Goal: Information Seeking & Learning: Learn about a topic

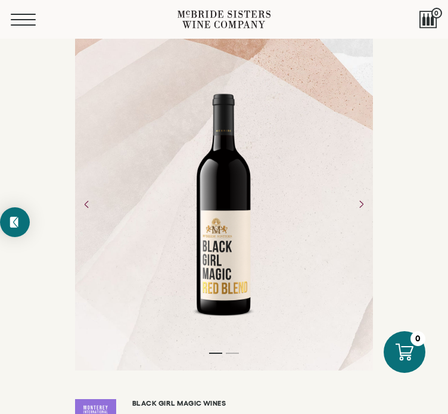
click at [21, 23] on button "Menu" at bounding box center [32, 20] width 43 height 12
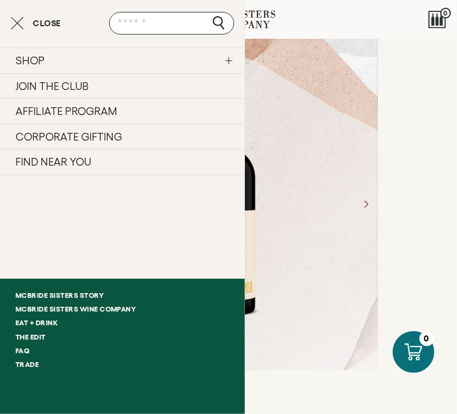
click at [225, 60] on link "SHOP" at bounding box center [122, 61] width 245 height 26
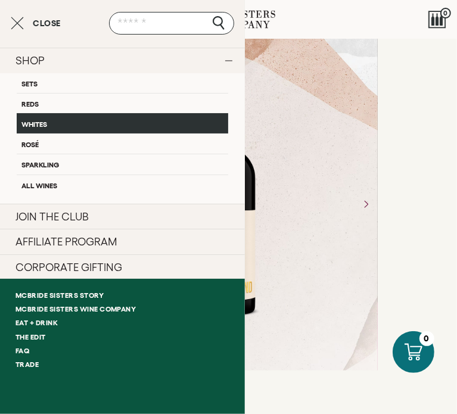
click at [33, 120] on link "Whites" at bounding box center [123, 123] width 212 height 20
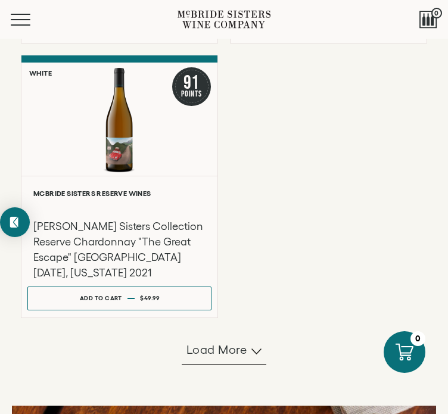
scroll to position [1071, 0]
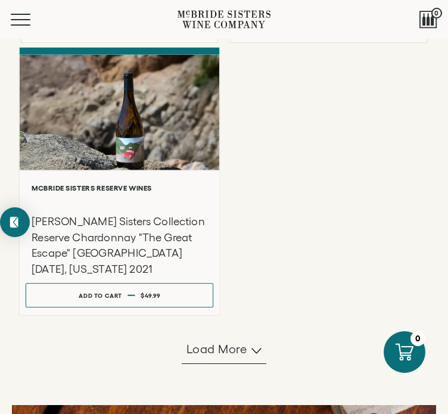
click at [142, 224] on h3 "[PERSON_NAME] Sisters Collection Reserve Chardonnay "The Great Escape" [GEOGRAP…" at bounding box center [120, 245] width 176 height 63
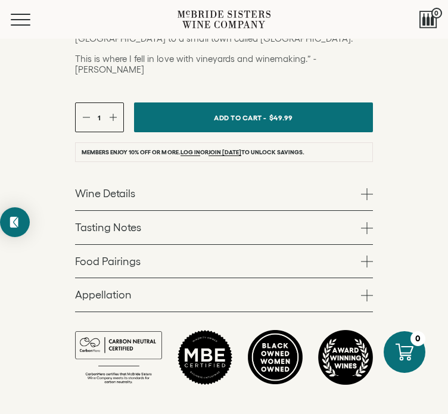
scroll to position [653, 0]
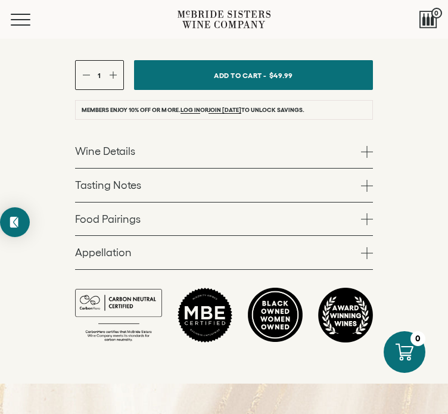
click at [369, 135] on link "Wine Details" at bounding box center [224, 151] width 298 height 33
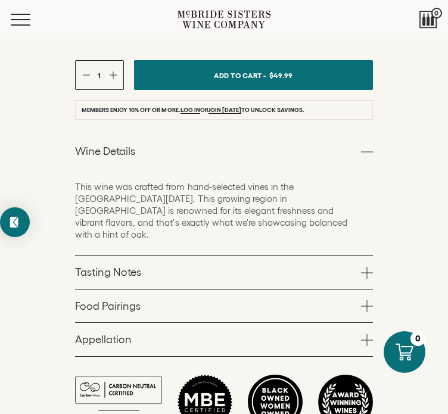
click at [369, 135] on link "Wine Details" at bounding box center [224, 151] width 298 height 33
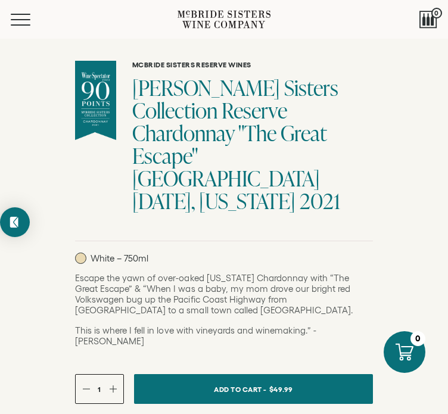
scroll to position [339, 0]
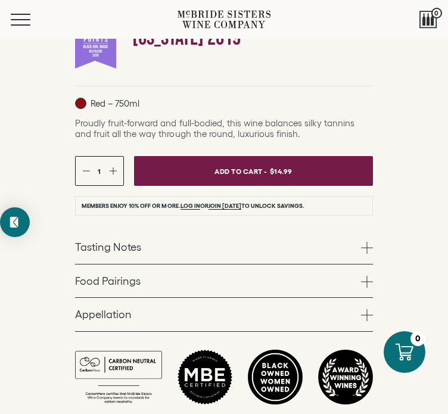
scroll to position [438, 0]
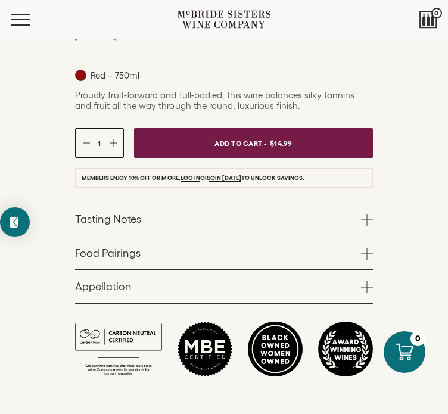
click at [365, 226] on link "Tasting Notes" at bounding box center [224, 219] width 298 height 33
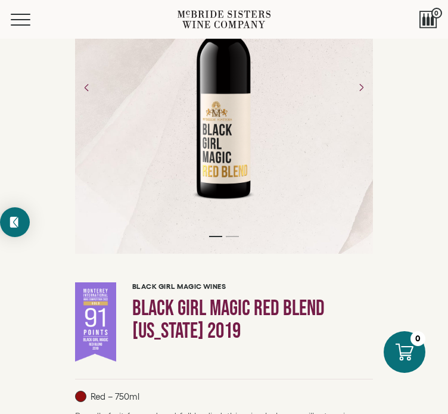
scroll to position [119, 0]
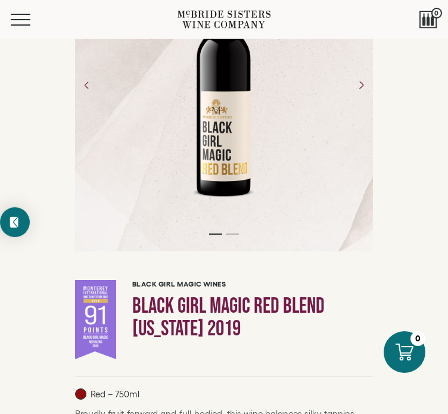
click at [362, 86] on icon "Next" at bounding box center [362, 85] width 4 height 7
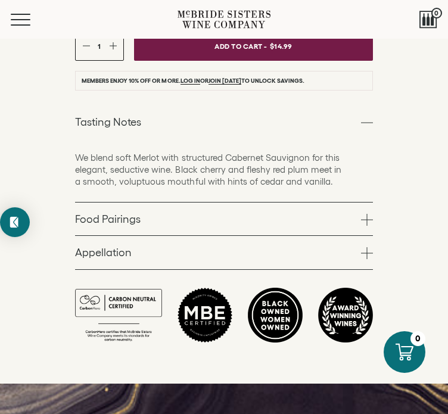
scroll to position [536, 0]
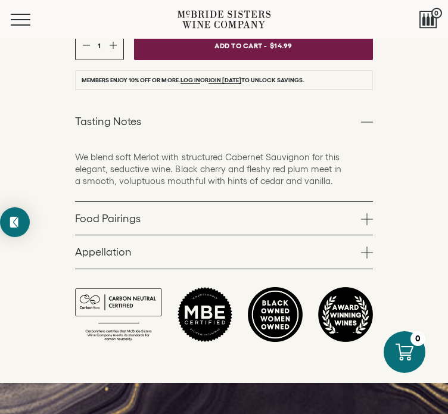
click at [367, 252] on span at bounding box center [367, 253] width 12 height 12
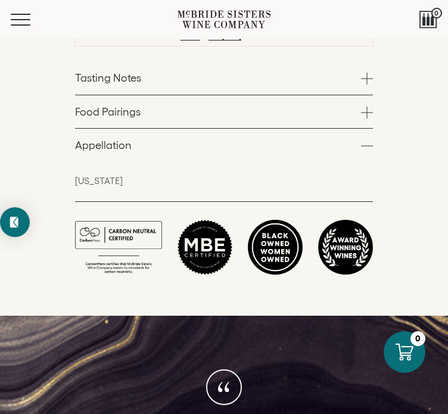
scroll to position [576, 0]
